Goal: Communication & Community: Participate in discussion

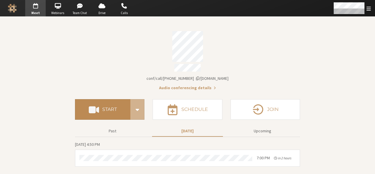
click at [109, 107] on h4 "Start" at bounding box center [109, 109] width 15 height 5
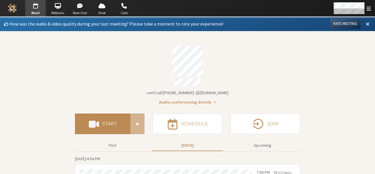
scroll to position [8, 0]
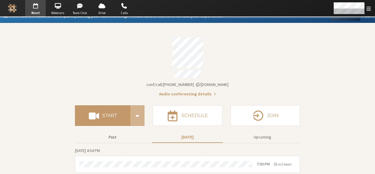
click at [112, 135] on button "Past" at bounding box center [112, 137] width 71 height 10
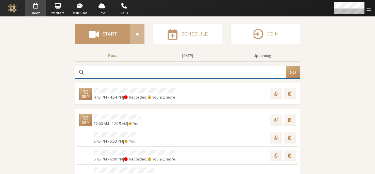
scroll to position [90, 0]
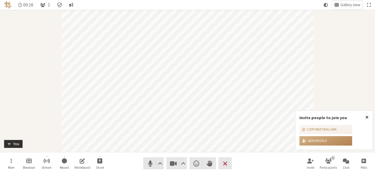
click at [366, 117] on span "Close popover" at bounding box center [366, 116] width 3 height 5
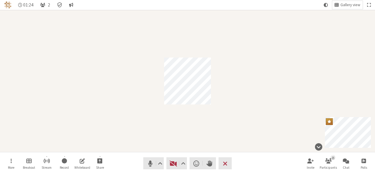
click at [179, 22] on div "Participant" at bounding box center [187, 81] width 375 height 142
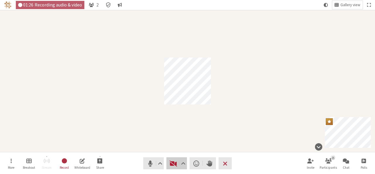
click at [170, 160] on span "Start video (Alt+V)" at bounding box center [173, 163] width 8 height 8
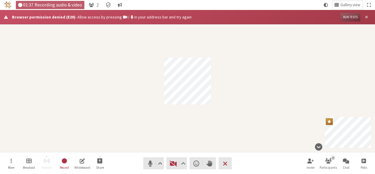
click at [366, 17] on span "Close alert" at bounding box center [366, 17] width 3 height 4
click at [160, 30] on div "Participant" at bounding box center [187, 81] width 375 height 142
click at [136, 76] on div "Participant" at bounding box center [187, 81] width 375 height 142
click at [369, 18] on button "Close alert" at bounding box center [366, 17] width 8 height 8
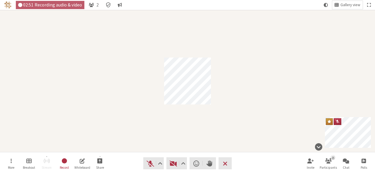
click at [286, 120] on div "Participant" at bounding box center [187, 81] width 375 height 142
click at [109, 159] on nav "More Breakout Stream Record Whiteboard Share Audio Video Send a reaction Raise …" at bounding box center [187, 163] width 369 height 22
click at [103, 159] on button "Share" at bounding box center [100, 163] width 16 height 16
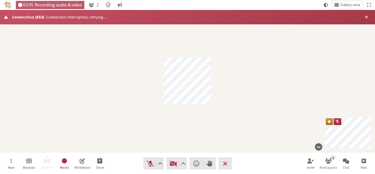
click at [143, 94] on div "Participant" at bounding box center [187, 81] width 375 height 142
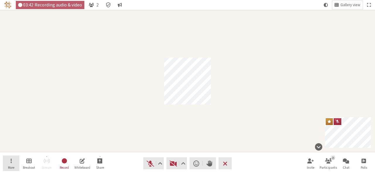
click at [15, 168] on button "More" at bounding box center [11, 163] width 16 height 16
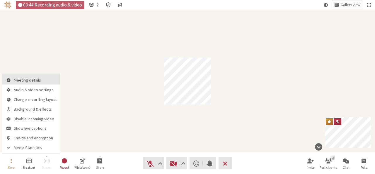
click at [34, 78] on span "Meeting details" at bounding box center [35, 80] width 43 height 4
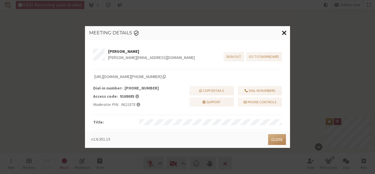
click at [284, 32] on span "Close modal" at bounding box center [284, 32] width 5 height 7
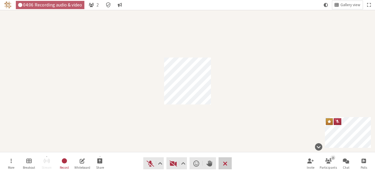
click at [224, 162] on span "End or leave meeting" at bounding box center [225, 163] width 4 height 8
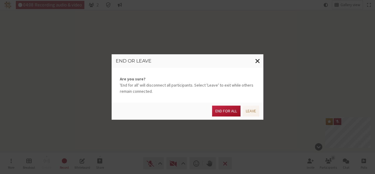
click at [225, 112] on button "End for all" at bounding box center [226, 110] width 28 height 11
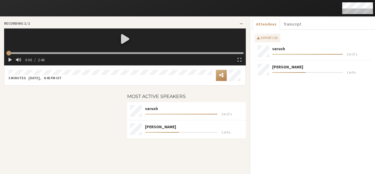
click at [242, 23] on span "Open menu" at bounding box center [241, 24] width 3 height 4
click at [227, 152] on div "Recording [DATE] 0:00 / 2:46 5 minutes [DATE] 4:45 PM IST Most active speakers …" at bounding box center [124, 97] width 241 height 153
click at [95, 120] on div at bounding box center [63, 120] width 123 height 61
